Goal: Task Accomplishment & Management: Manage account settings

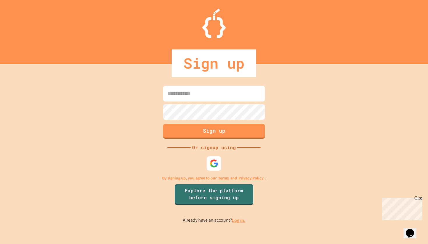
click at [208, 100] on input at bounding box center [214, 94] width 102 height 16
click at [274, 160] on div "Sign up Or signup using By signing up, you agree to our Terms and Privacy Polic…" at bounding box center [214, 154] width 428 height 180
click at [239, 221] on link "Log in." at bounding box center [238, 221] width 13 height 6
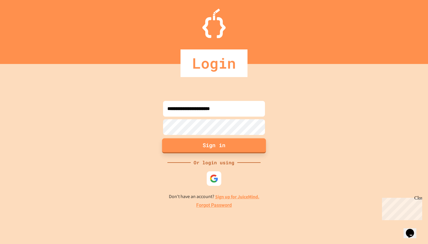
click at [223, 147] on button "Sign in" at bounding box center [214, 145] width 104 height 15
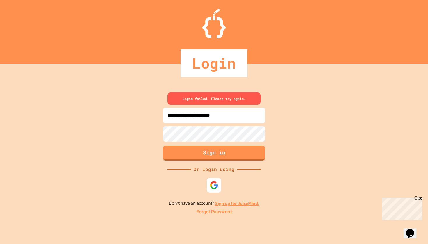
drag, startPoint x: 240, startPoint y: 118, endPoint x: 216, endPoint y: 119, distance: 24.5
click at [220, 120] on input "**********" at bounding box center [214, 116] width 102 height 16
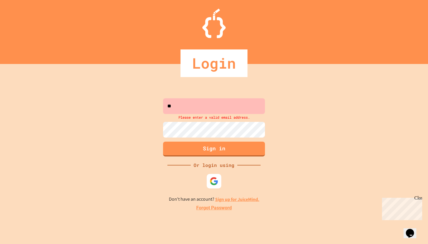
type input "*"
